Goal: Task Accomplishment & Management: Manage account settings

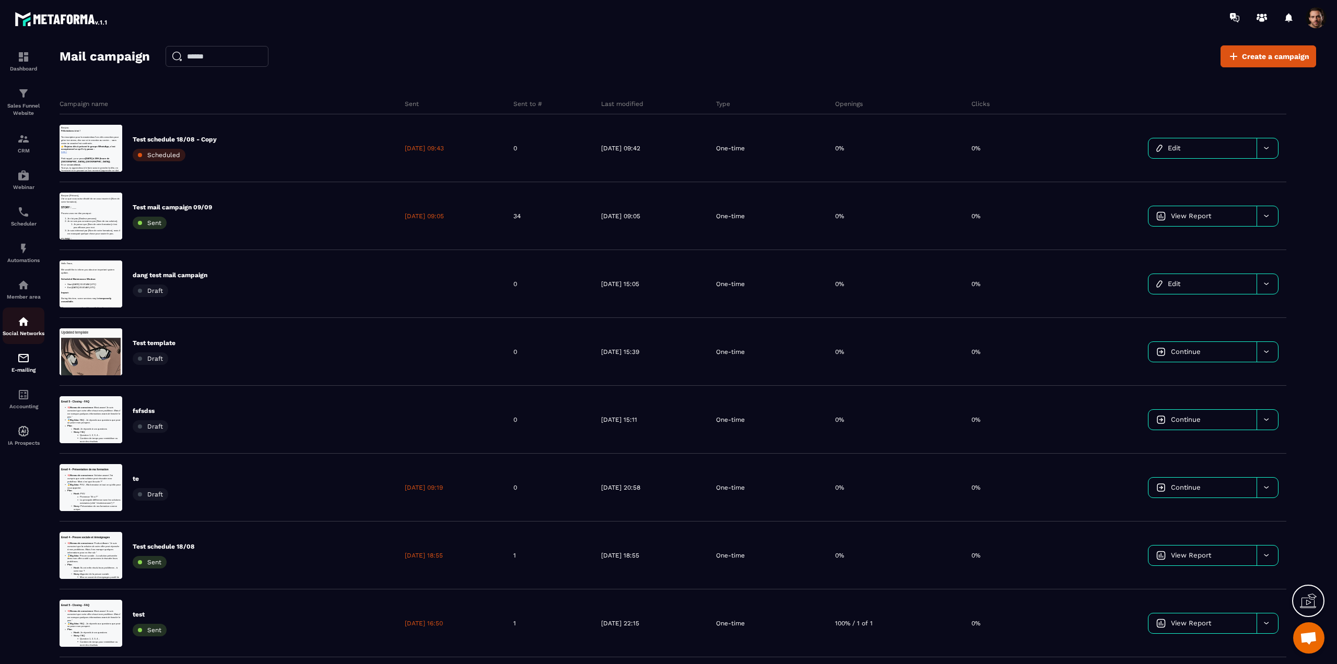
click at [12, 336] on p "Social Networks" at bounding box center [24, 334] width 42 height 6
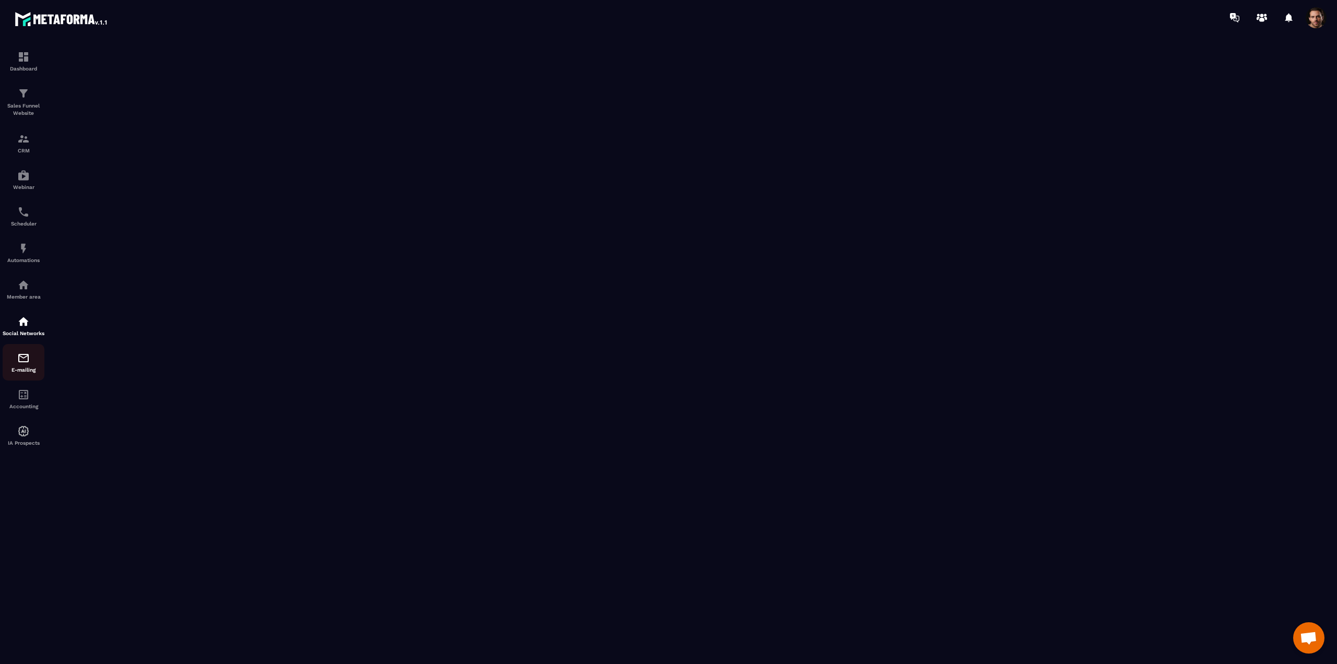
click at [27, 371] on div "E-mailing" at bounding box center [24, 362] width 42 height 21
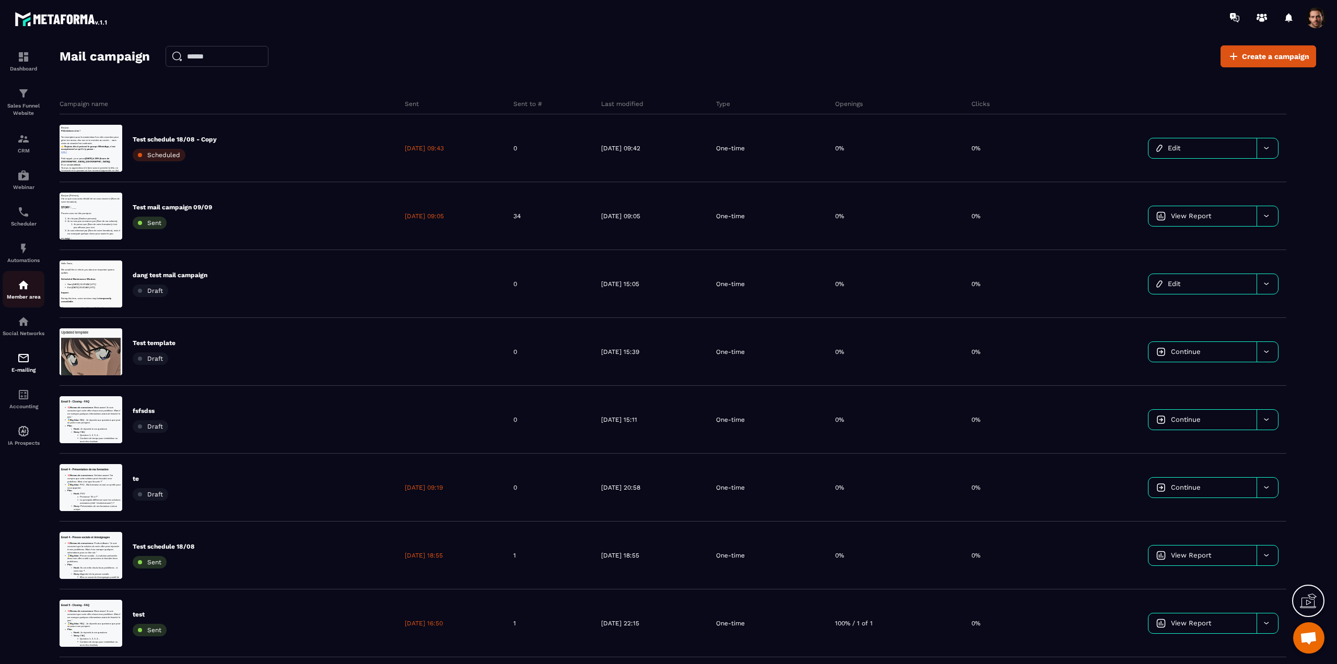
click at [13, 293] on div "Member area" at bounding box center [24, 289] width 42 height 21
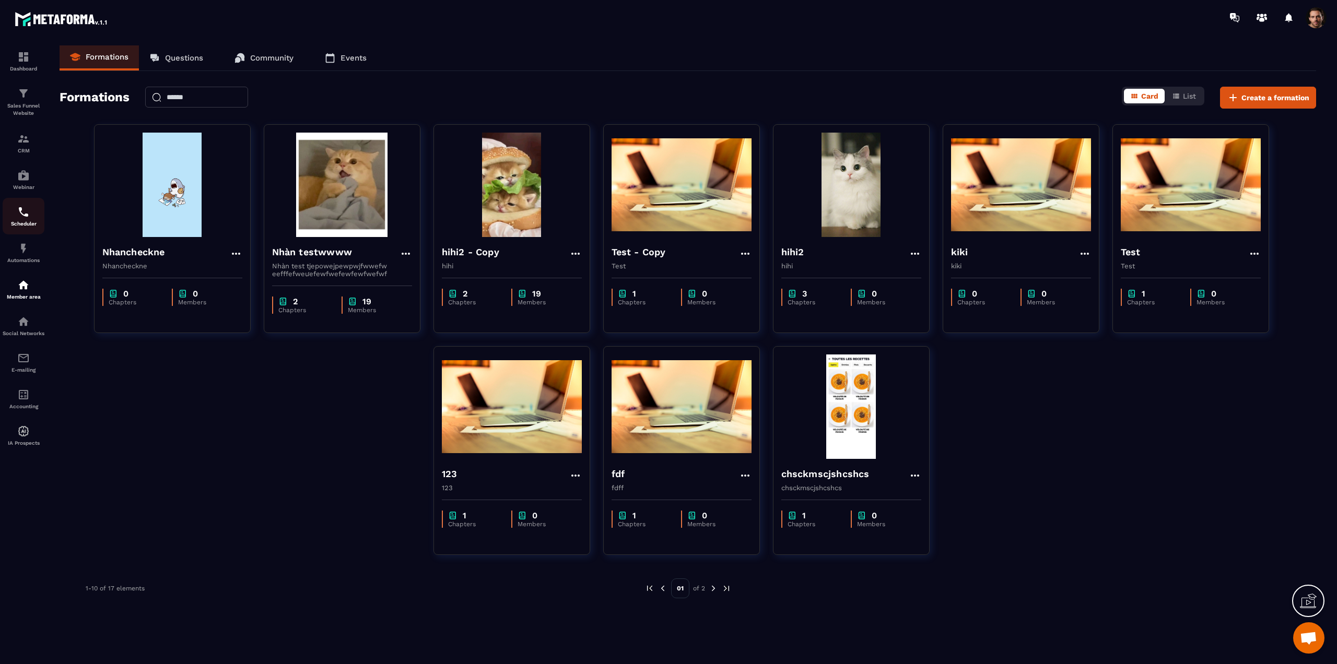
click at [13, 203] on link "Scheduler" at bounding box center [24, 216] width 42 height 37
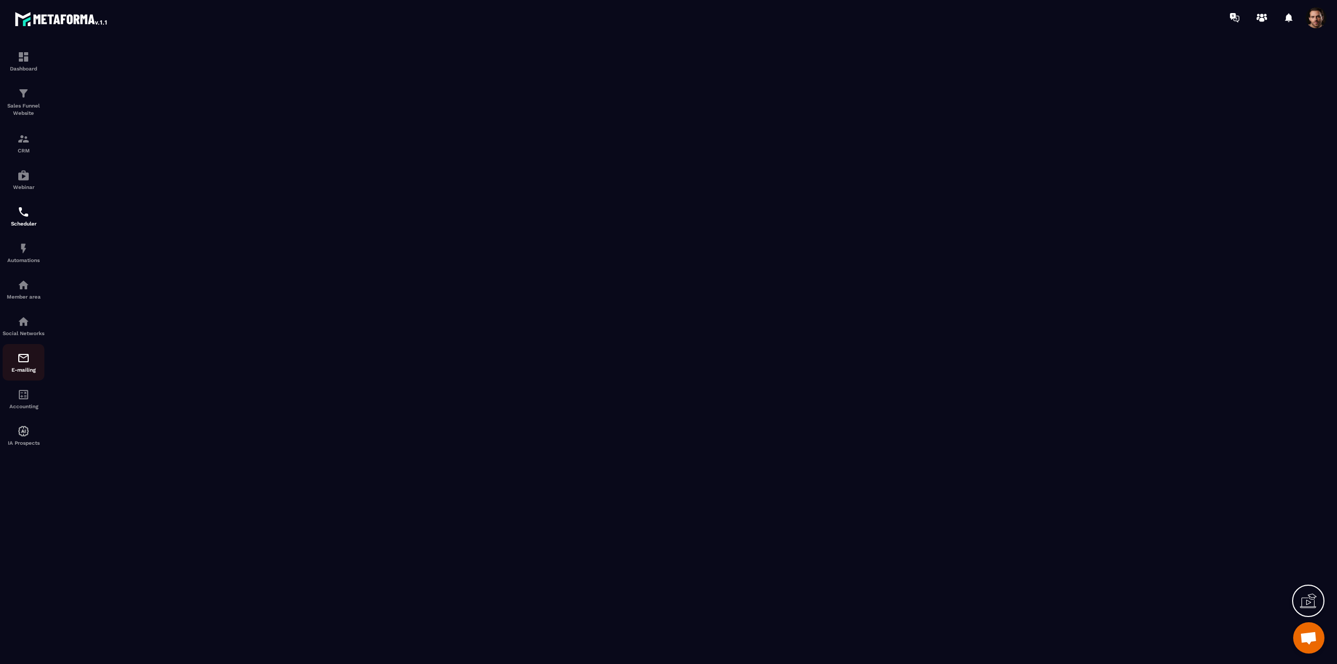
click at [15, 361] on div "E-mailing" at bounding box center [24, 362] width 42 height 21
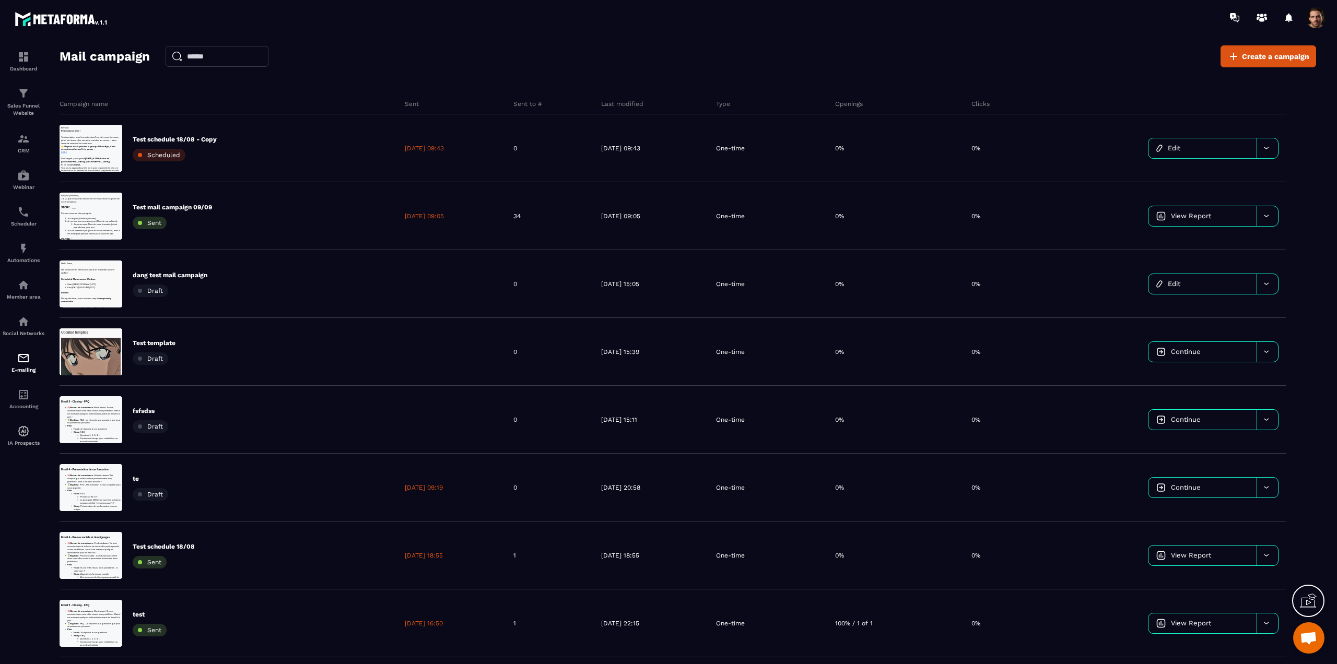
click at [1311, 18] on span at bounding box center [1316, 17] width 21 height 21
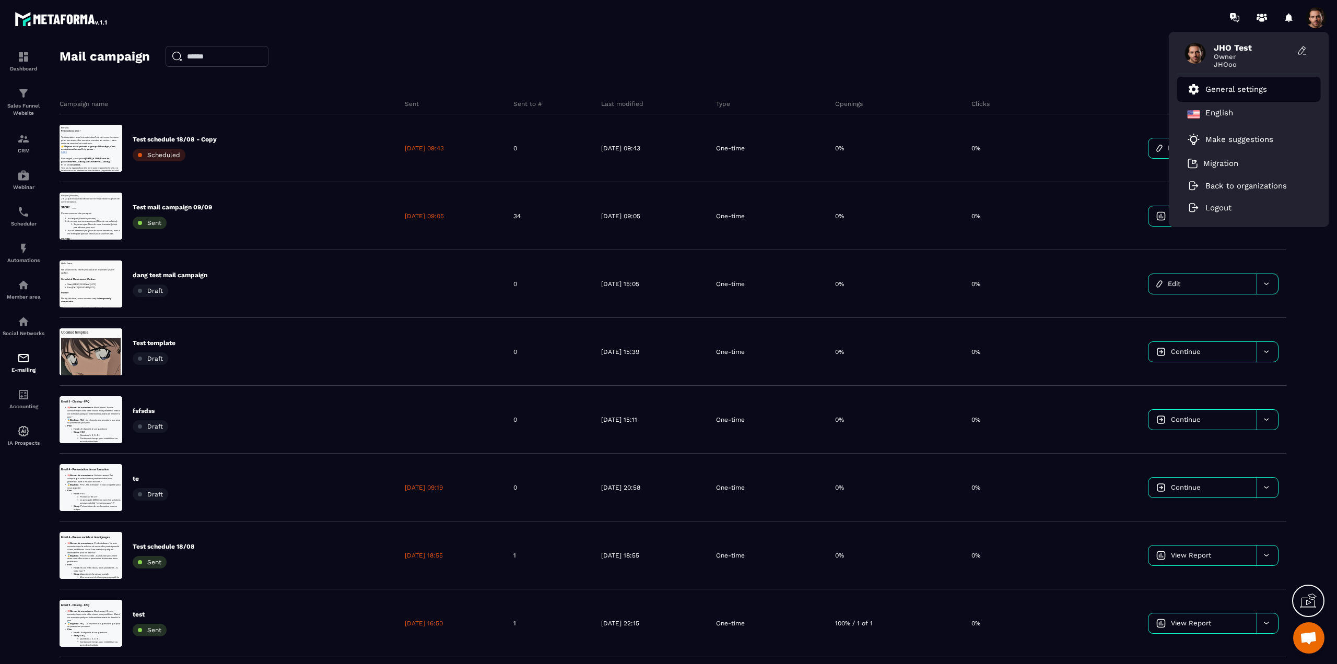
click at [1236, 87] on p "General settings" at bounding box center [1237, 89] width 62 height 9
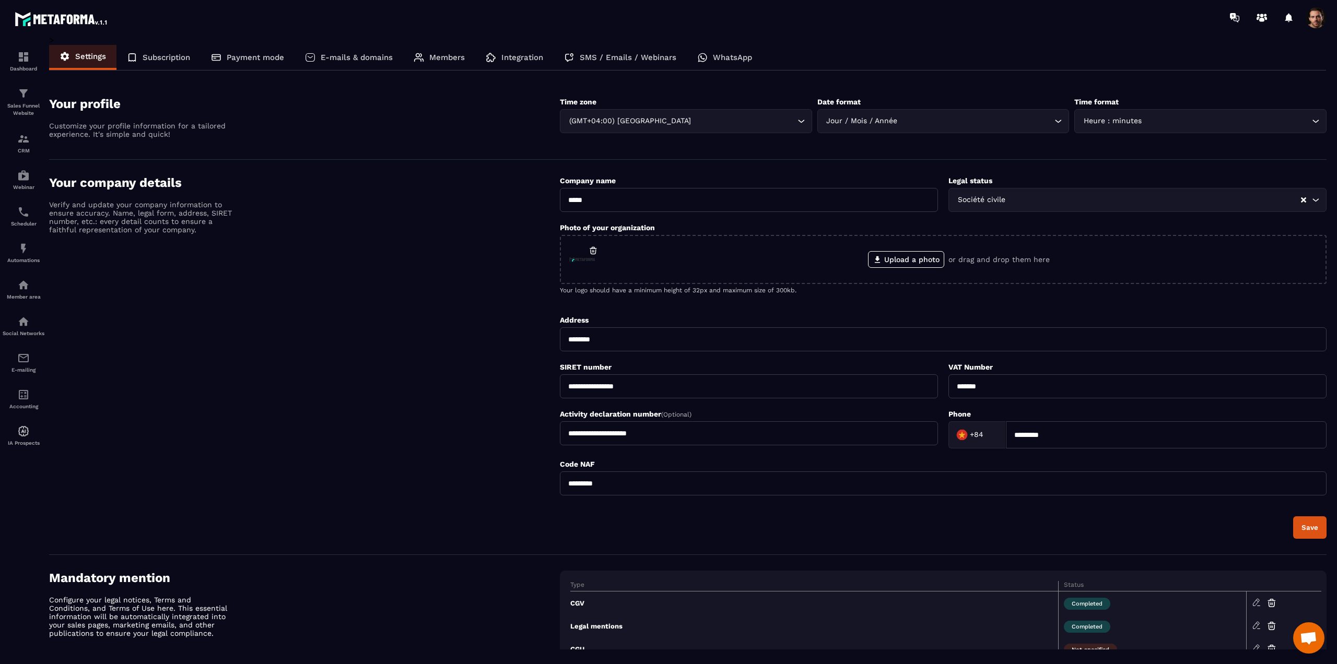
click at [586, 56] on p "SMS / Emails / Webinars" at bounding box center [628, 57] width 97 height 9
